Goal: Obtain resource: Download file/media

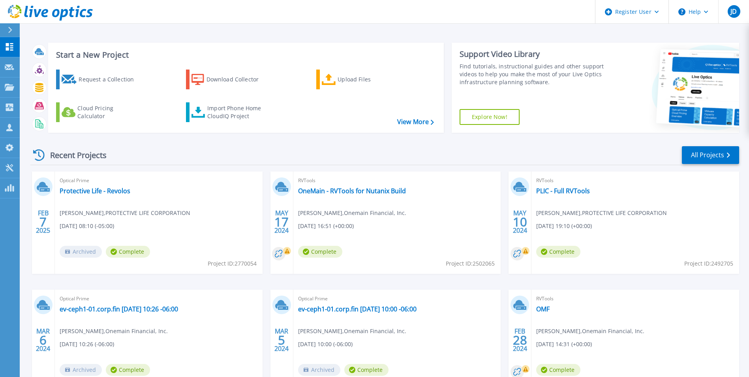
click at [10, 28] on icon at bounding box center [10, 30] width 4 height 6
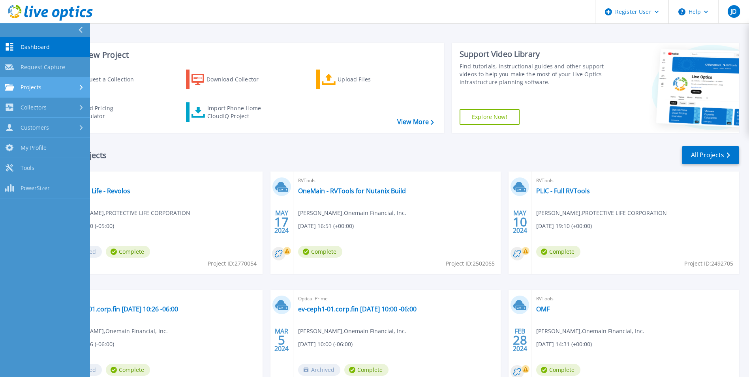
click at [44, 90] on div "Projects" at bounding box center [45, 87] width 81 height 7
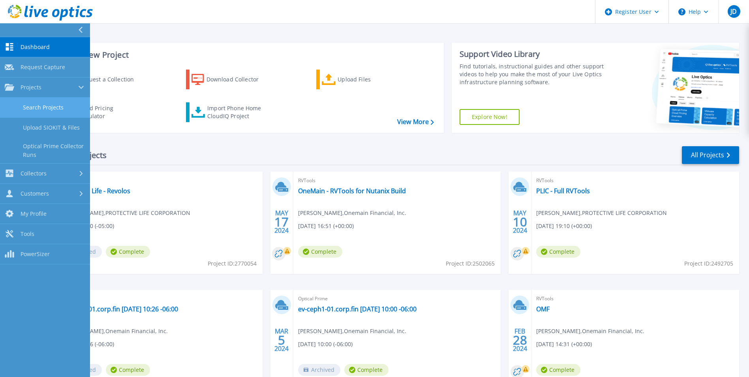
click at [46, 108] on link "Search Projects" at bounding box center [45, 108] width 90 height 20
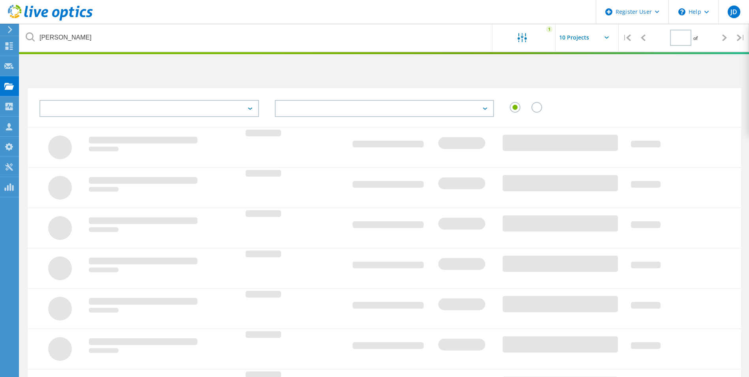
type input "1"
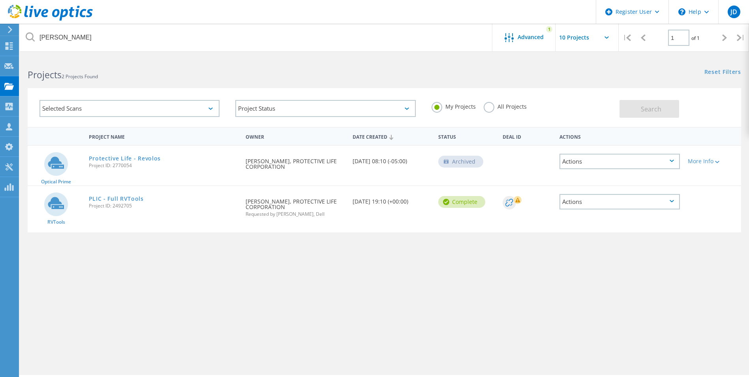
click at [152, 108] on div "Selected Scans" at bounding box center [130, 108] width 180 height 17
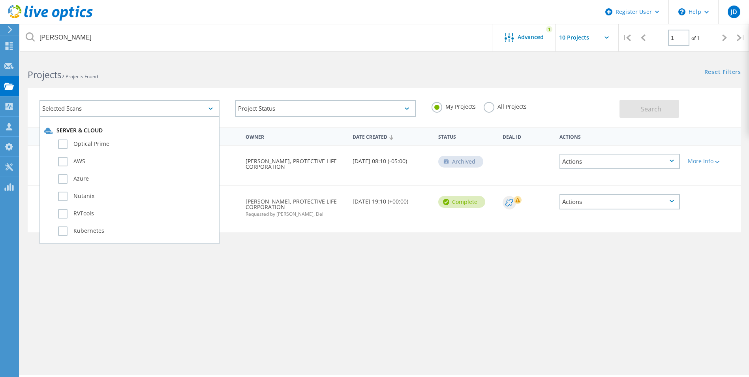
click at [138, 81] on div "Selected Scans Server & Cloud Optical Prime AWS Azure Nutanix RVTools Kubernete…" at bounding box center [385, 102] width 730 height 49
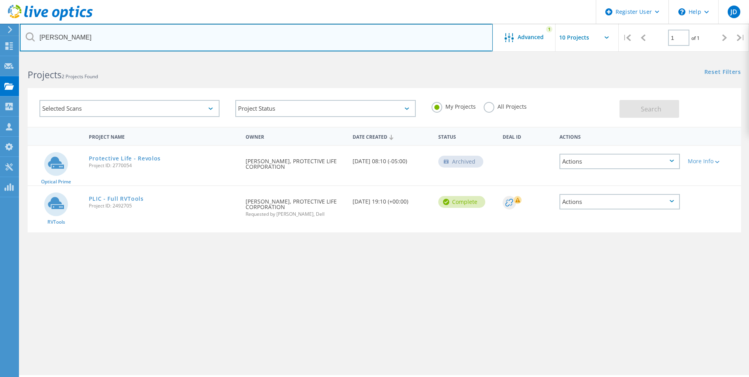
click at [139, 34] on input "[PERSON_NAME]" at bounding box center [256, 38] width 473 height 28
type input "D"
paste input "2887446"
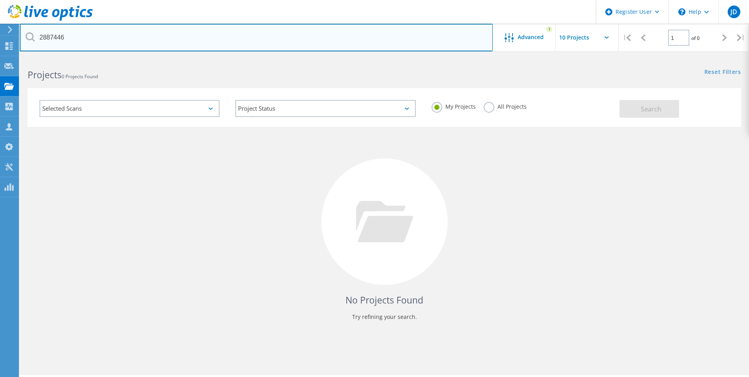
click at [112, 43] on input "2887446" at bounding box center [256, 38] width 473 height 28
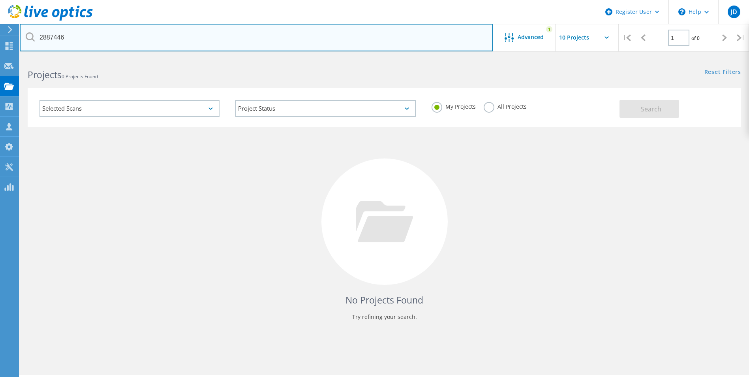
click at [78, 40] on input "2887446" at bounding box center [256, 38] width 473 height 28
drag, startPoint x: 36, startPoint y: 36, endPoint x: 41, endPoint y: 37, distance: 6.0
click at [39, 36] on input "2887446" at bounding box center [256, 38] width 473 height 28
click at [43, 37] on input "2887446" at bounding box center [256, 38] width 473 height 28
type input "2887446"
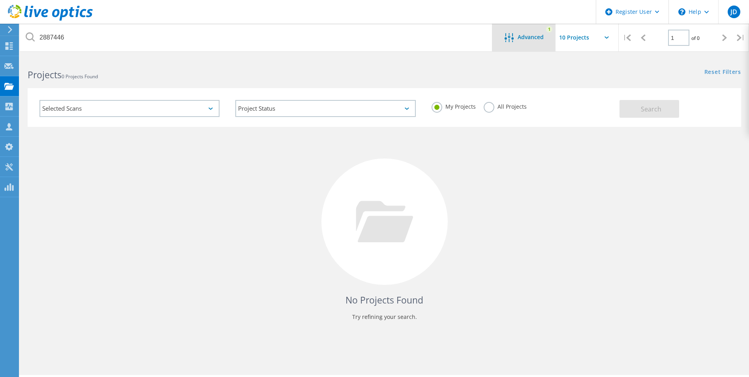
click at [525, 26] on div "Advanced 1" at bounding box center [524, 38] width 63 height 28
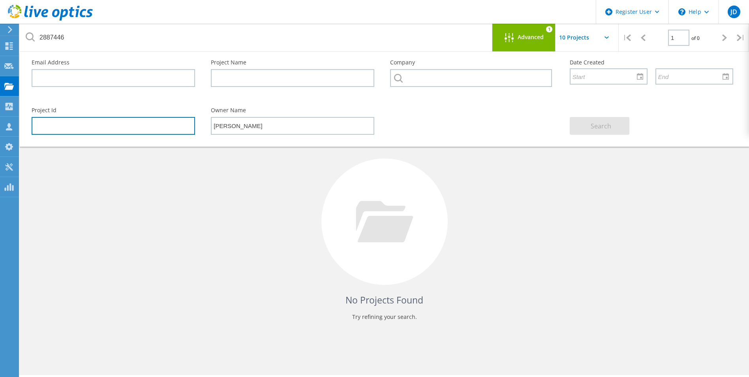
click at [87, 132] on input "text" at bounding box center [114, 126] width 164 height 18
paste input "2887446"
type input "2887446"
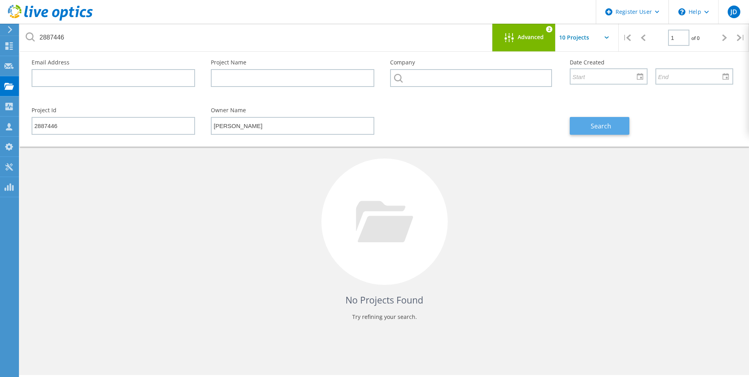
click at [605, 129] on span "Search" at bounding box center [601, 126] width 21 height 9
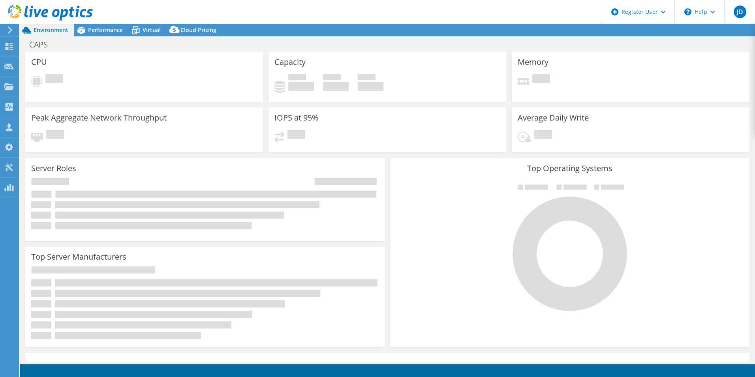
select select "USD"
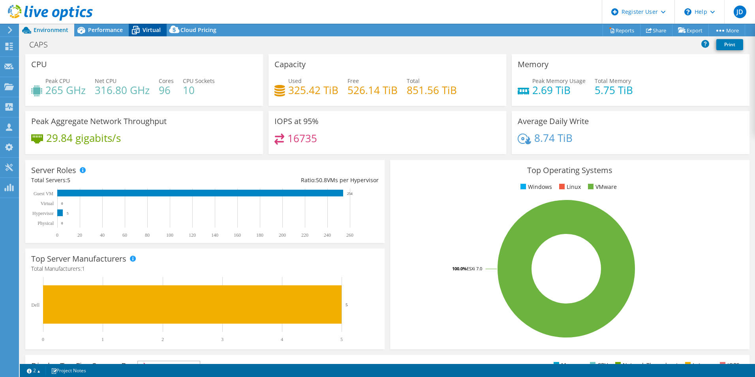
click at [154, 30] on span "Virtual" at bounding box center [152, 30] width 18 height 8
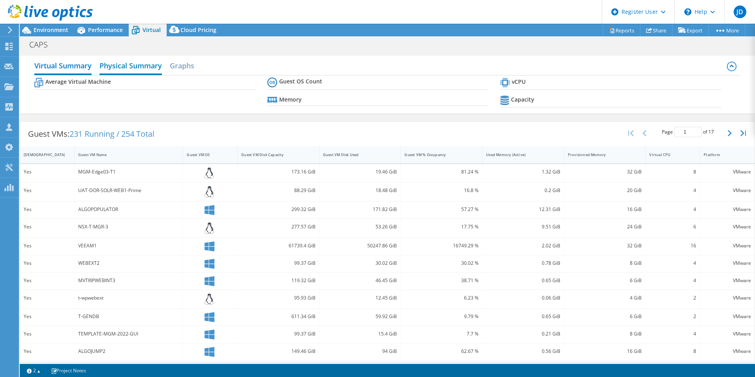
click at [127, 67] on h2 "Physical Summary" at bounding box center [131, 66] width 62 height 17
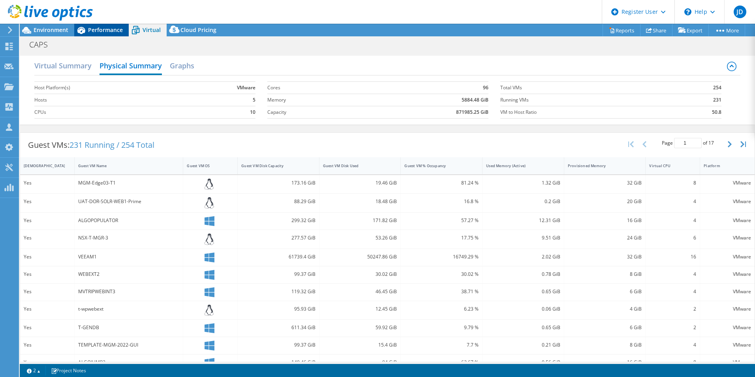
click at [110, 32] on span "Performance" at bounding box center [105, 30] width 35 height 8
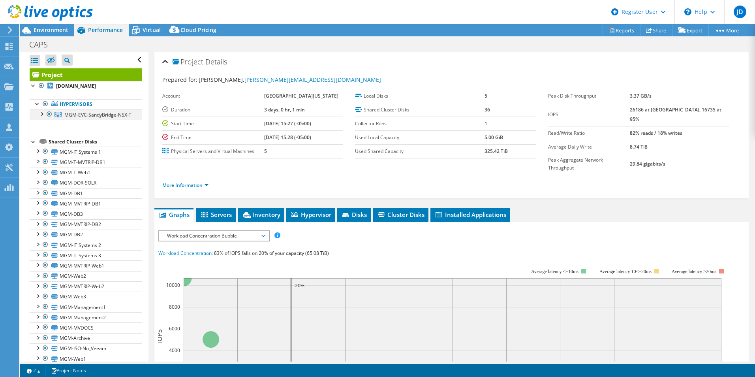
click at [42, 116] on div at bounding box center [42, 113] width 8 height 8
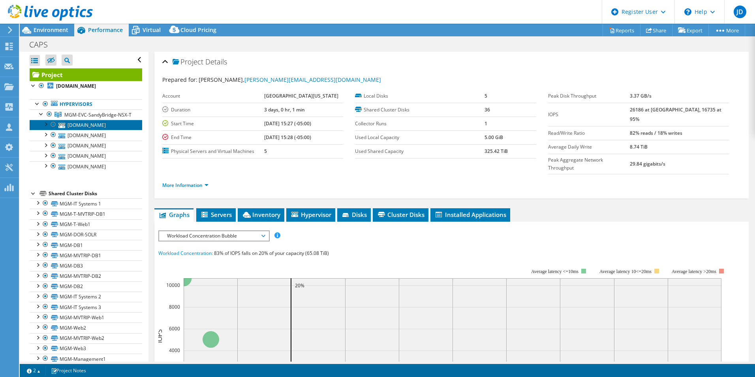
click at [106, 130] on link "vmware03.prod.caps.center" at bounding box center [86, 125] width 113 height 10
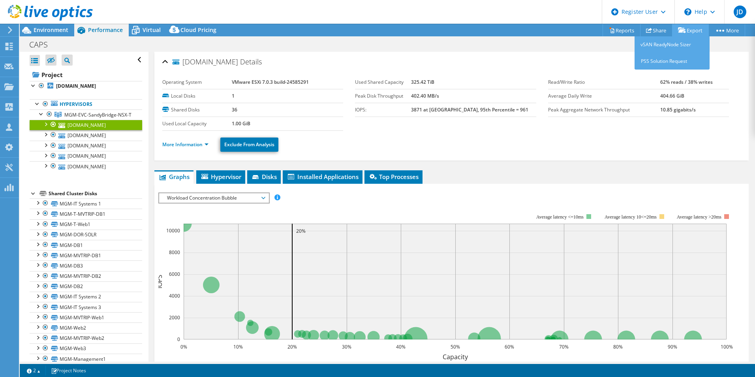
click at [691, 30] on link "Export" at bounding box center [690, 30] width 37 height 12
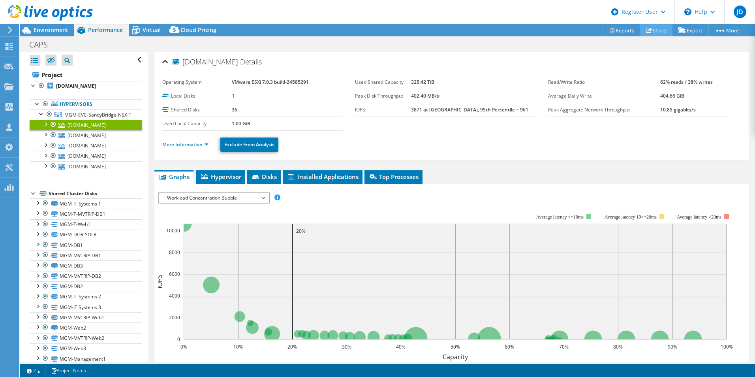
click at [655, 31] on link "Share" at bounding box center [656, 30] width 32 height 12
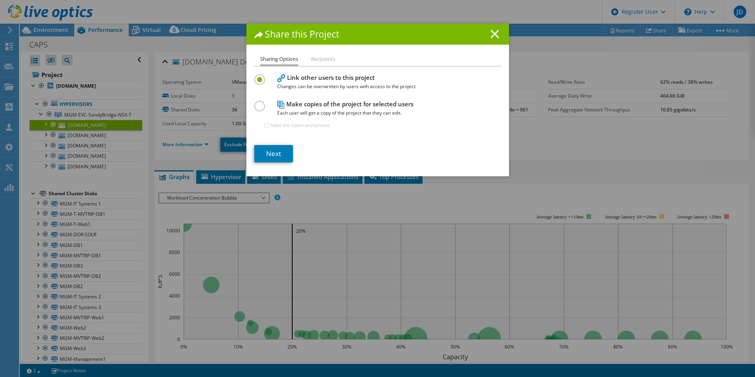
click at [494, 36] on line at bounding box center [495, 34] width 8 height 8
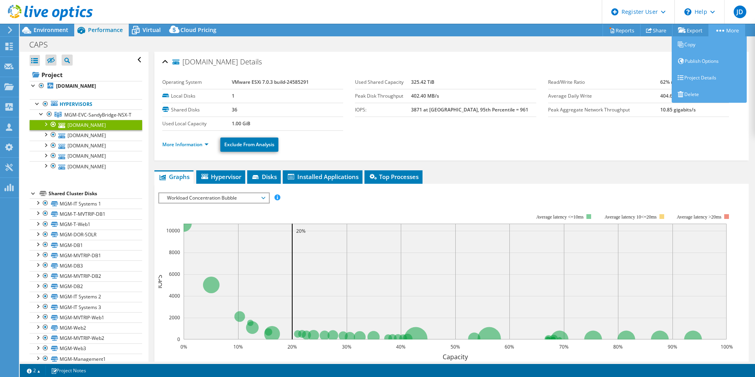
click at [728, 29] on link "More" at bounding box center [727, 30] width 37 height 12
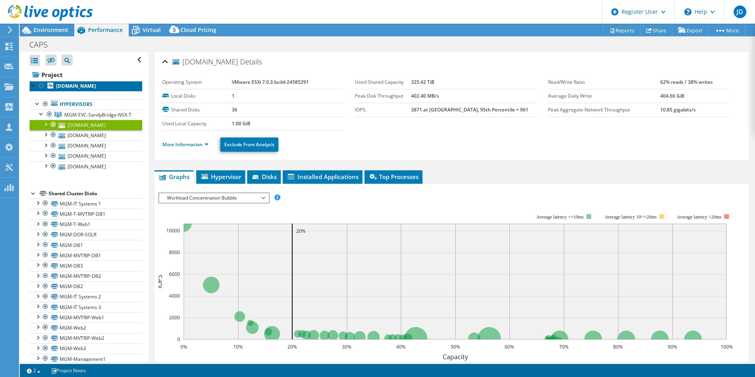
click at [78, 81] on link "vmware03.prod.caps.center" at bounding box center [86, 86] width 113 height 10
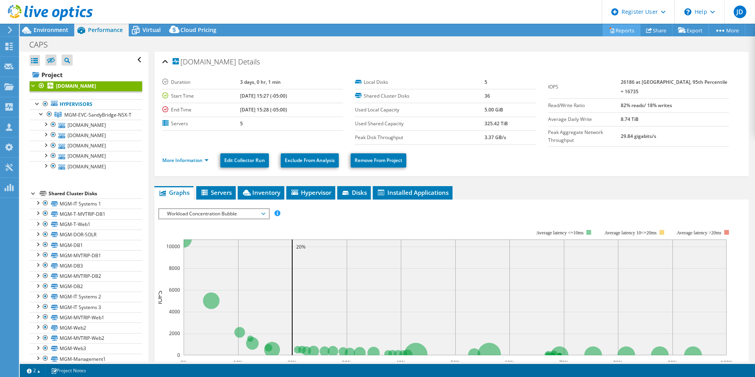
click at [623, 30] on link "Reports" at bounding box center [622, 30] width 38 height 12
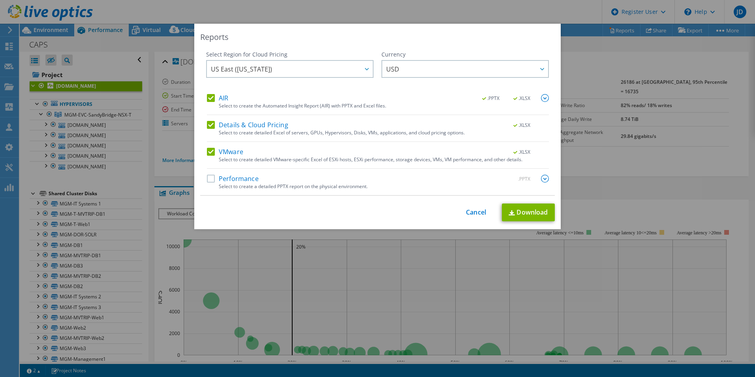
click at [207, 96] on label "AIR" at bounding box center [217, 98] width 21 height 8
click at [0, 0] on input "AIR" at bounding box center [0, 0] width 0 height 0
click at [207, 122] on label "Details & Cloud Pricing" at bounding box center [247, 125] width 81 height 8
click at [0, 0] on input "Details & Cloud Pricing" at bounding box center [0, 0] width 0 height 0
click at [535, 218] on link "Download" at bounding box center [528, 212] width 53 height 18
